Goal: Transaction & Acquisition: Book appointment/travel/reservation

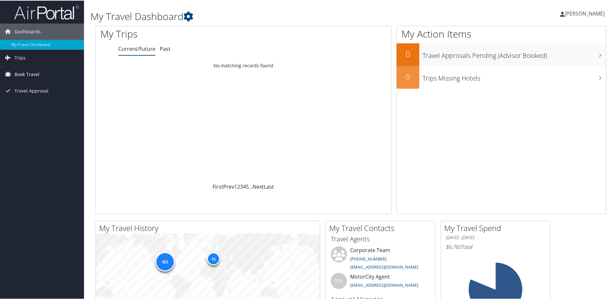
click at [26, 76] on span "Book Travel" at bounding box center [27, 74] width 25 height 16
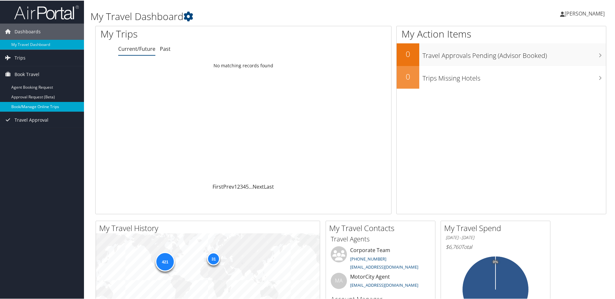
click at [44, 105] on link "Book/Manage Online Trips" at bounding box center [42, 106] width 84 height 10
